Goal: Task Accomplishment & Management: Use online tool/utility

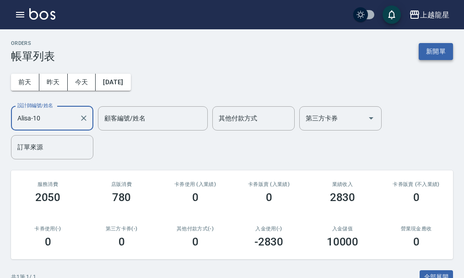
type input "Alisa-10"
click at [435, 50] on button "新開單" at bounding box center [436, 51] width 34 height 17
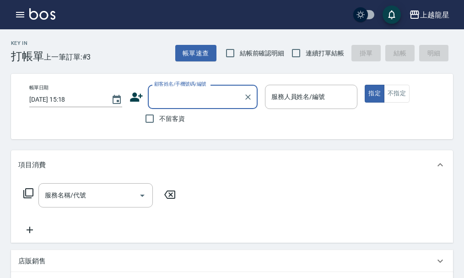
click at [193, 97] on input "顧客姓名/手機號碼/編號" at bounding box center [196, 97] width 88 height 16
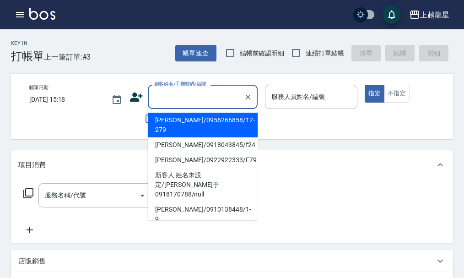
drag, startPoint x: 272, startPoint y: 129, endPoint x: 273, endPoint y: 118, distance: 10.1
click at [273, 124] on div "帳單日期 [DATE] 15:18 顧客姓名/手機號碼/編號 顧客姓名/手機號碼/編號 不留客資 服務人員姓名/編號 服務人員姓名/編號 指定 不指定" at bounding box center [239, 106] width 457 height 65
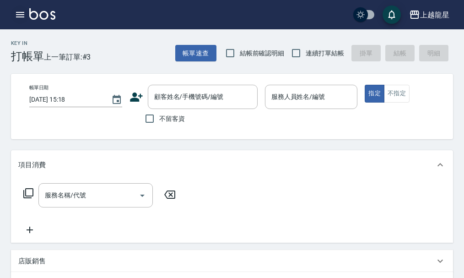
drag, startPoint x: 19, startPoint y: 22, endPoint x: 20, endPoint y: 17, distance: 4.8
click at [20, 17] on button "button" at bounding box center [20, 14] width 18 height 18
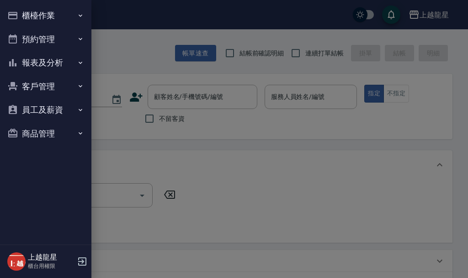
click at [32, 9] on button "櫃檯作業" at bounding box center [46, 16] width 84 height 24
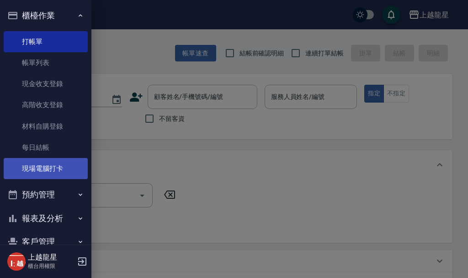
click at [41, 164] on link "現場電腦打卡" at bounding box center [46, 168] width 84 height 21
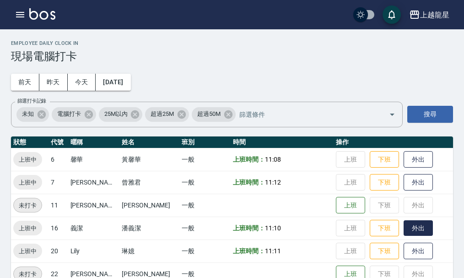
click at [416, 226] on button "外出" at bounding box center [417, 228] width 29 height 16
